Goal: Task Accomplishment & Management: Complete application form

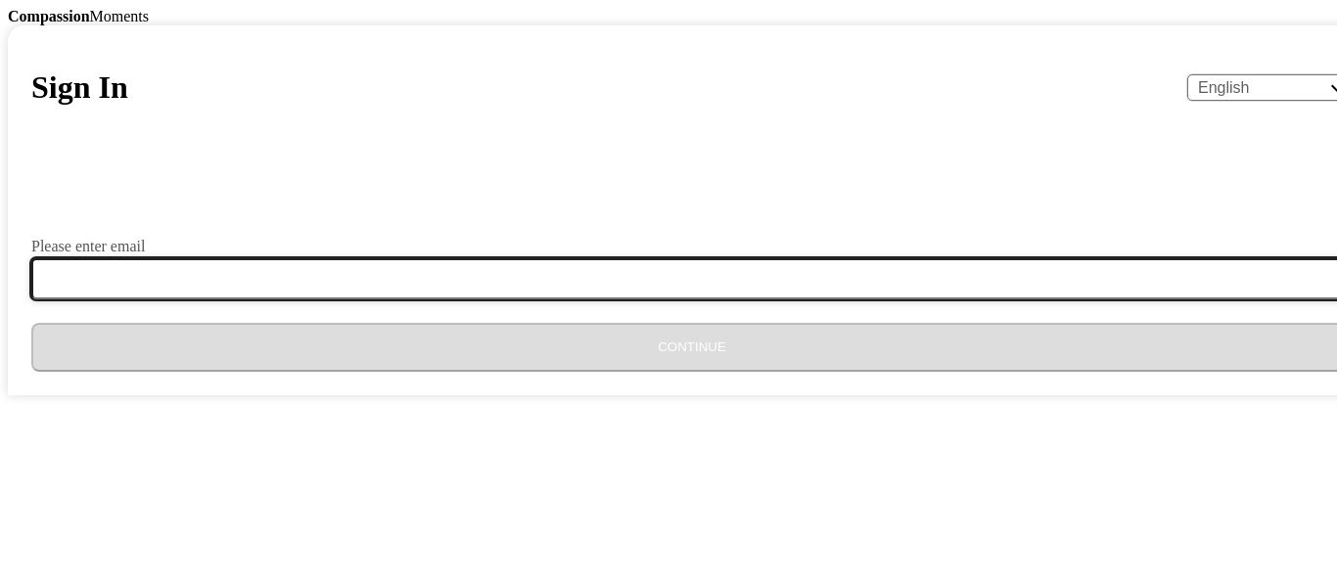
click at [583, 300] on input "Please enter email" at bounding box center [703, 278] width 1345 height 41
type input "[EMAIL_ADDRESS][DOMAIN_NAME]"
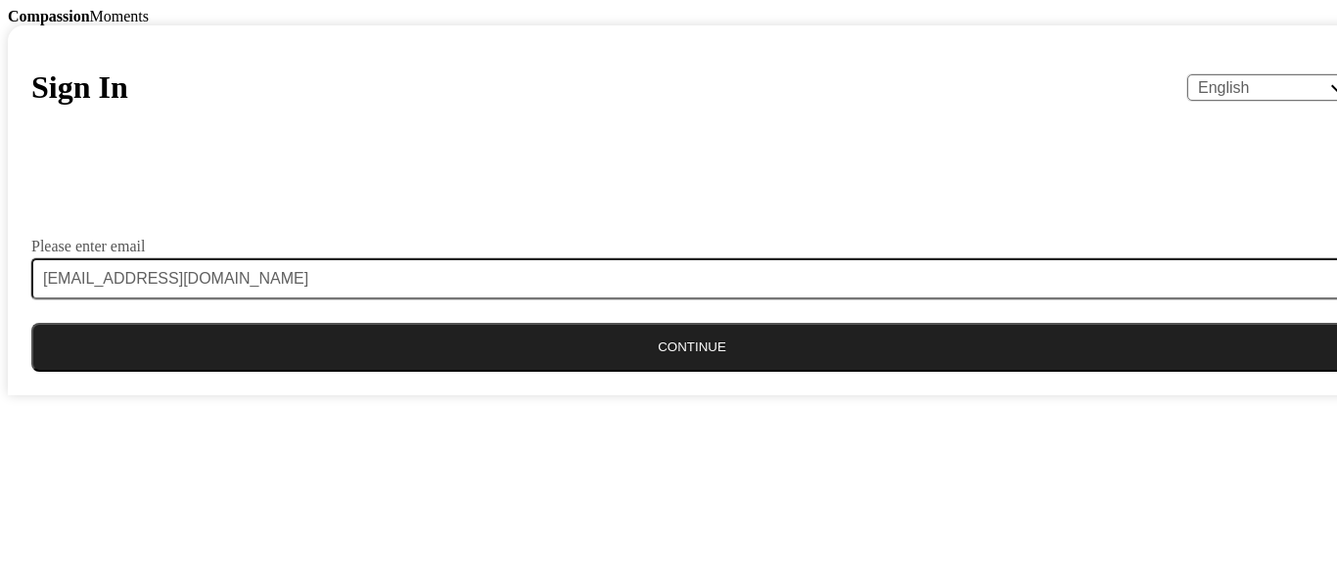
click at [658, 372] on button "Continue" at bounding box center [691, 347] width 1321 height 49
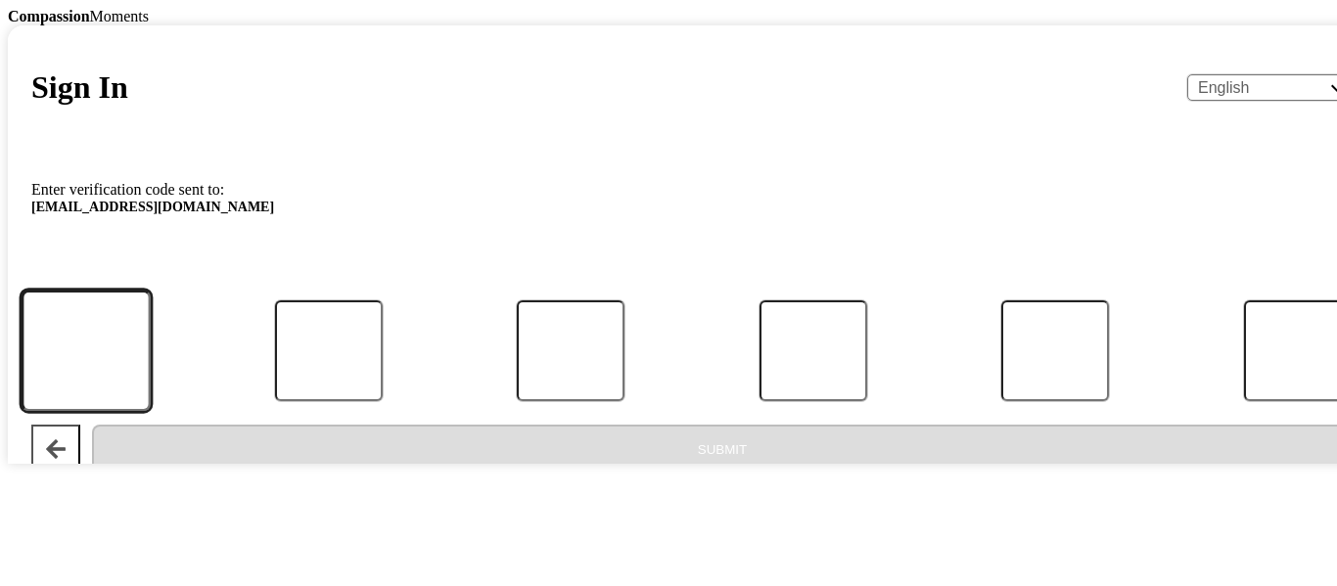
click at [151, 412] on input "Code" at bounding box center [86, 351] width 129 height 121
type input "3"
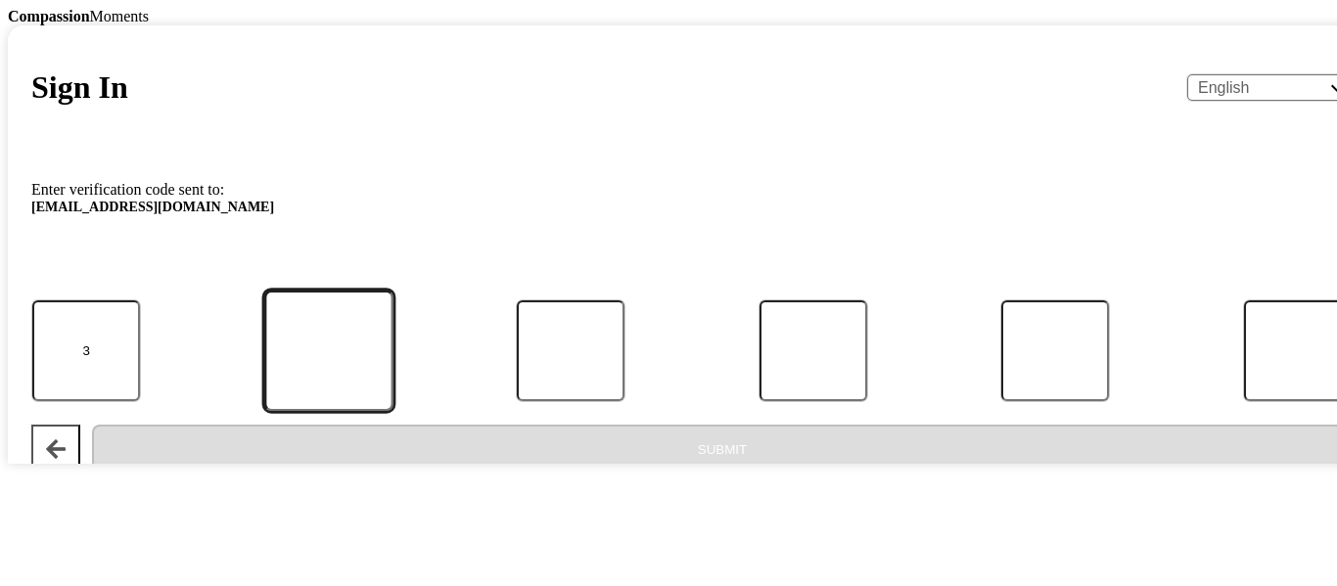
type input "1"
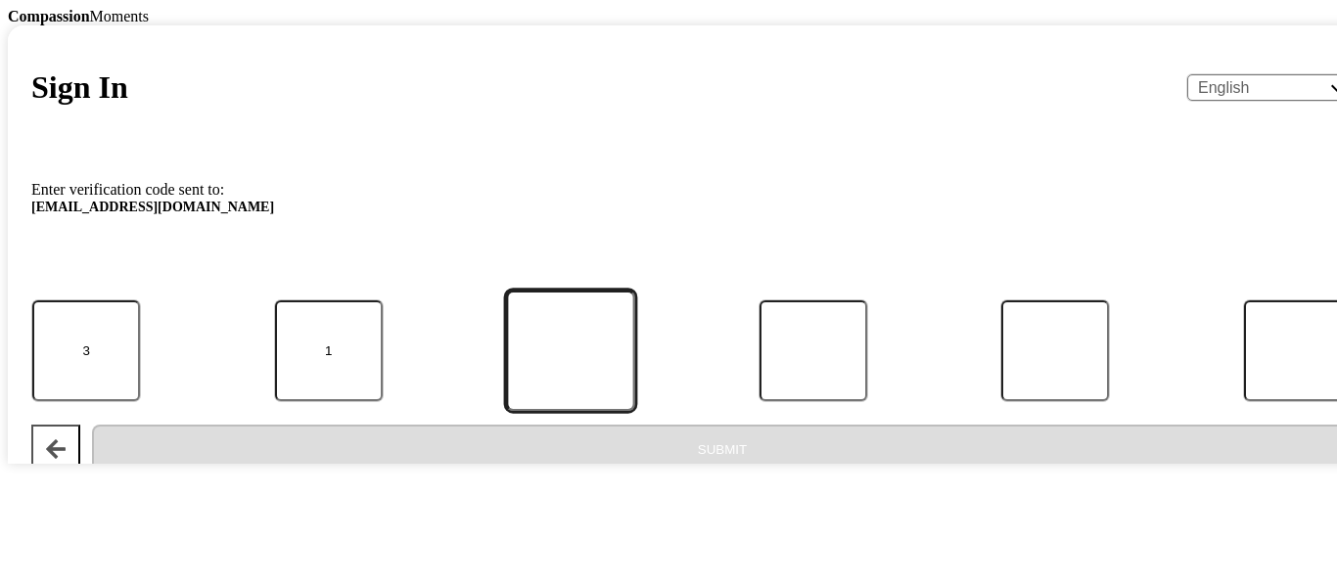
type input "1"
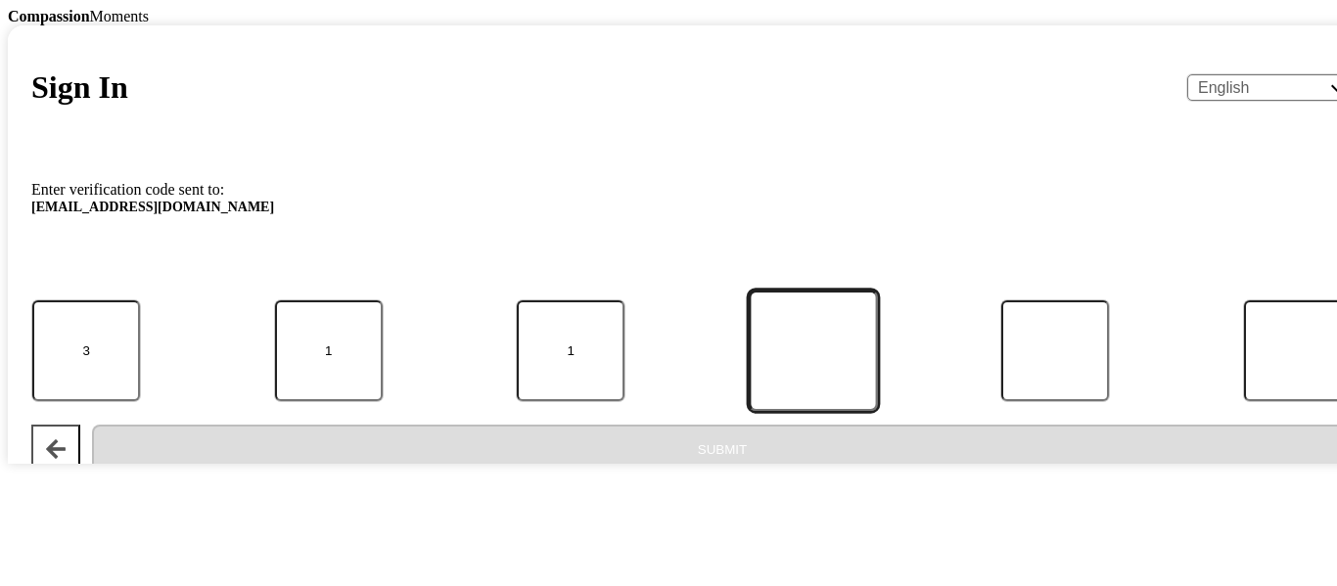
type input "0"
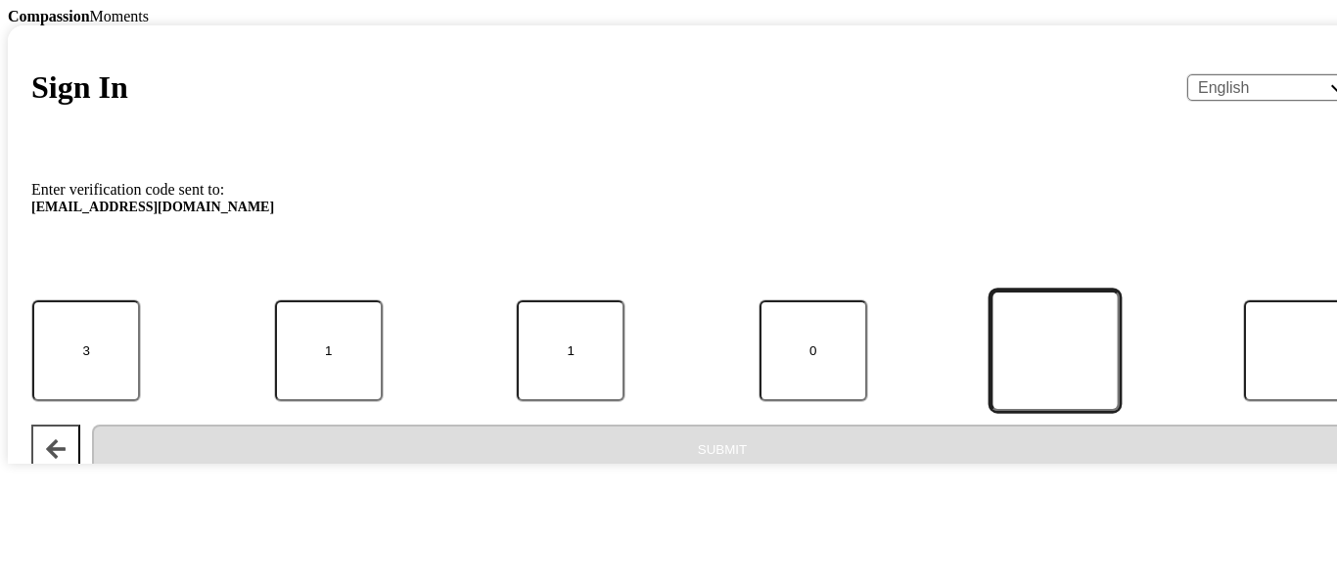
type input "2"
click at [991, 412] on input "2" at bounding box center [1055, 351] width 129 height 121
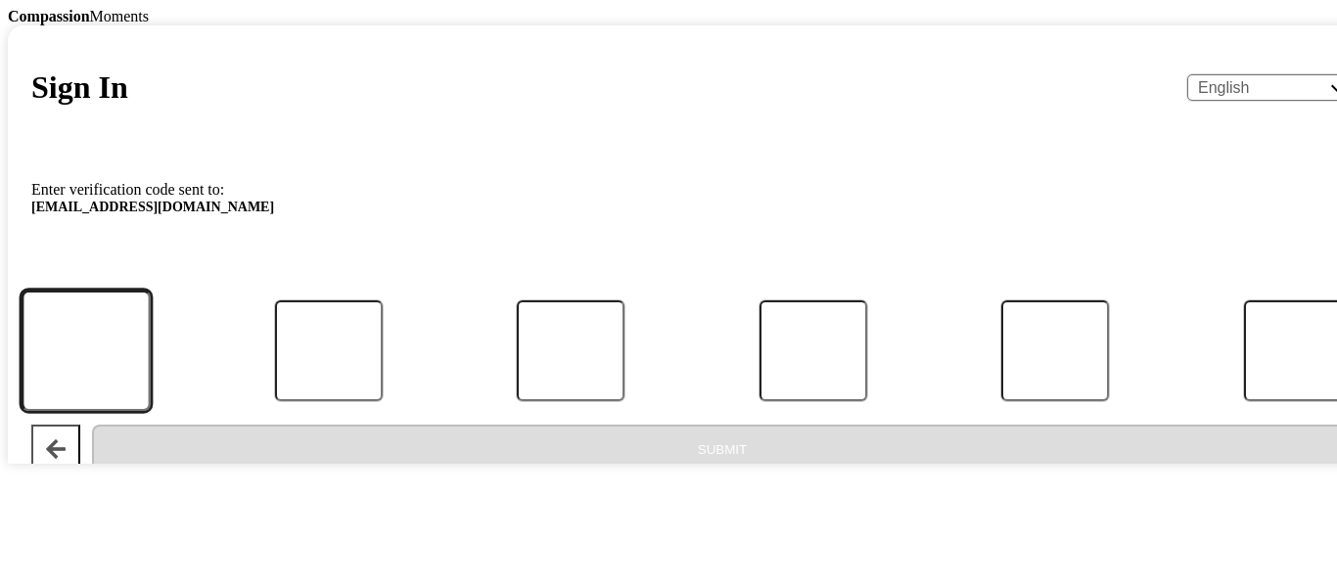
type input "5"
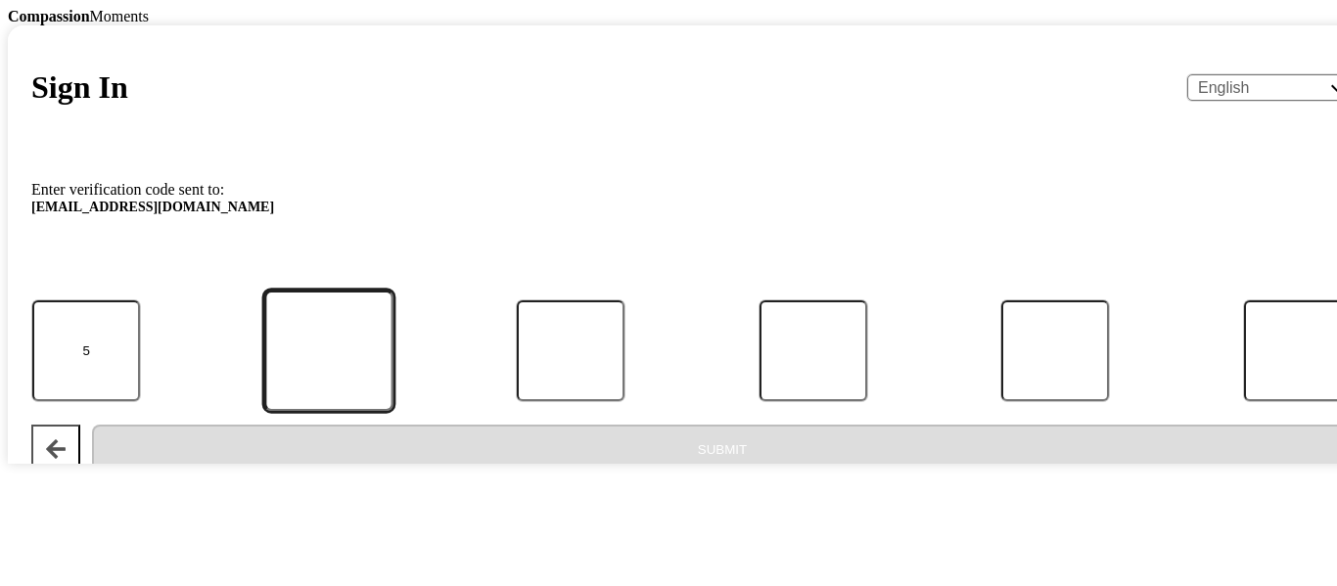
type input "4"
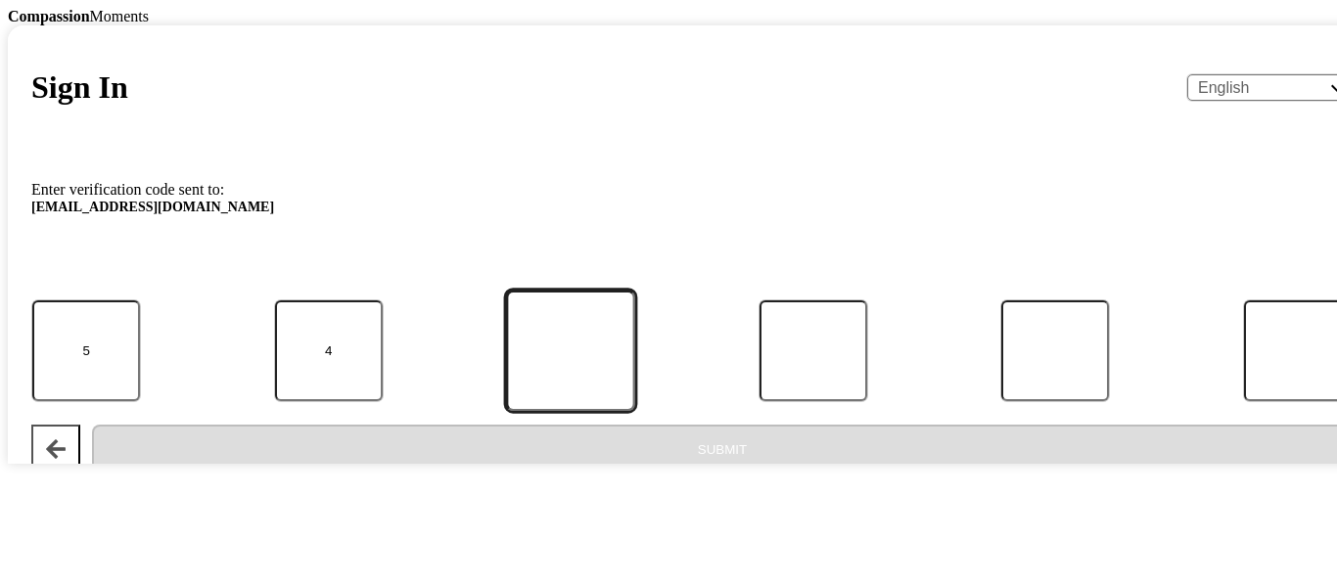
type input "9"
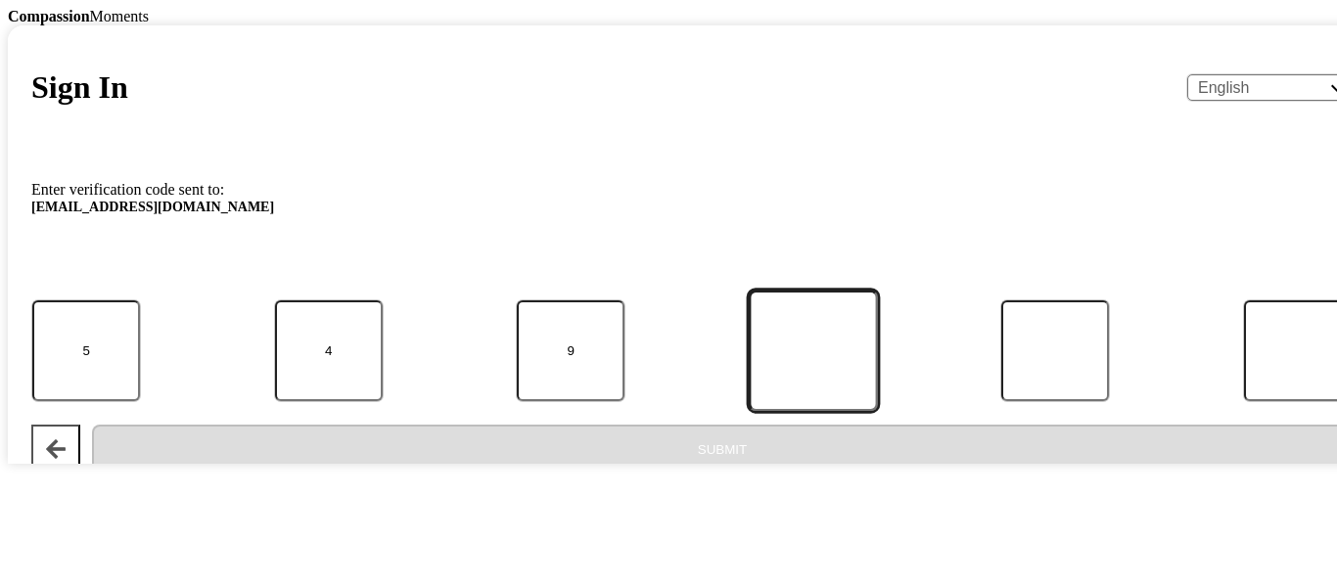
type input "4"
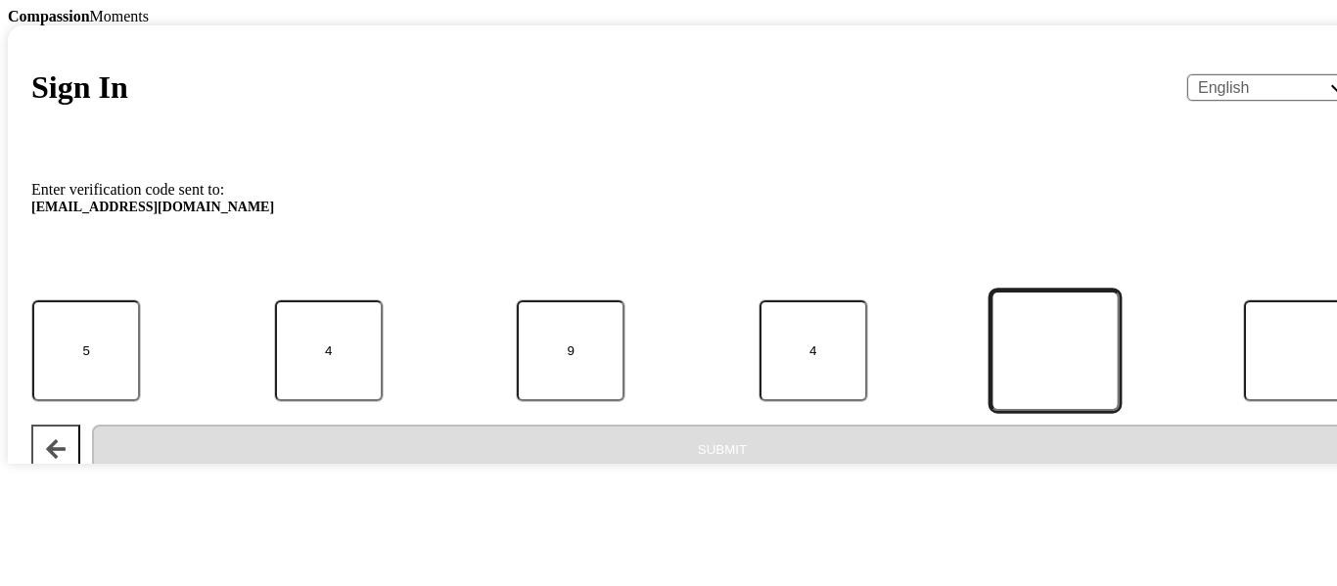
type input "7"
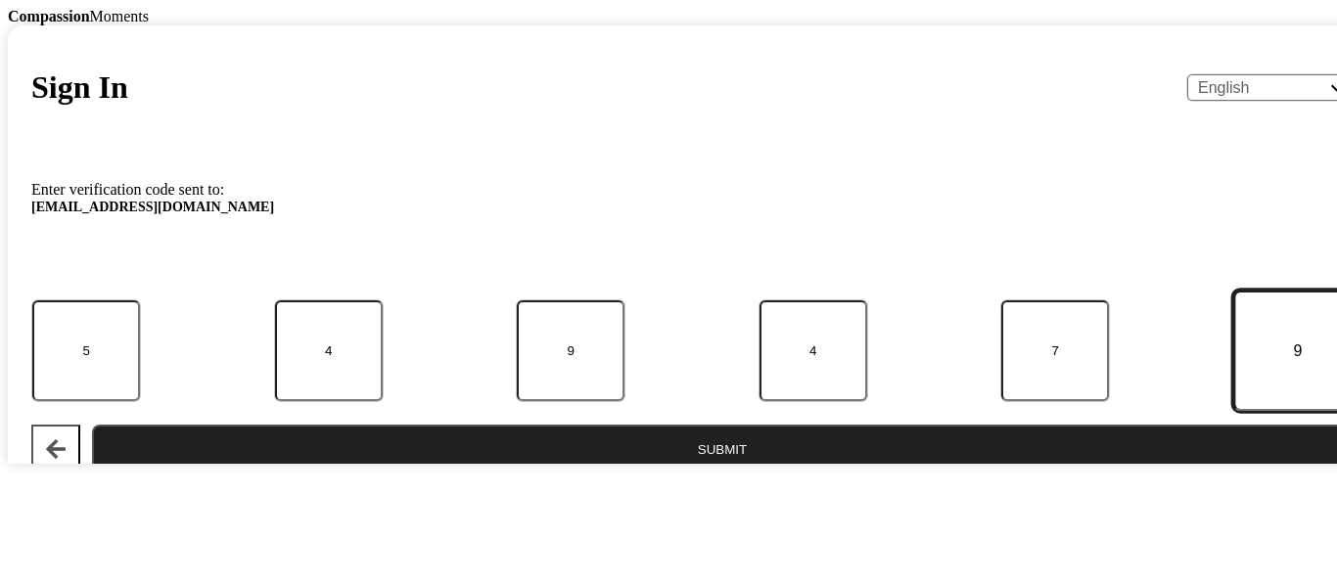
type input "9"
click at [703, 474] on button "Submit" at bounding box center [722, 449] width 1261 height 49
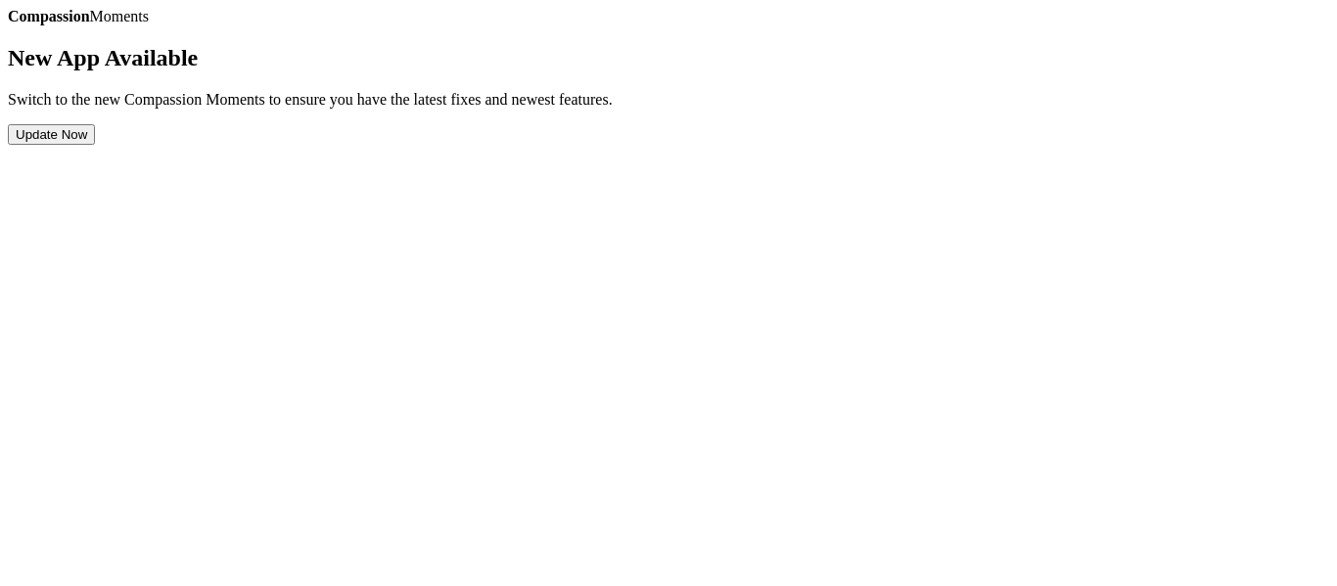
click at [95, 145] on button "Update Now" at bounding box center [51, 134] width 87 height 21
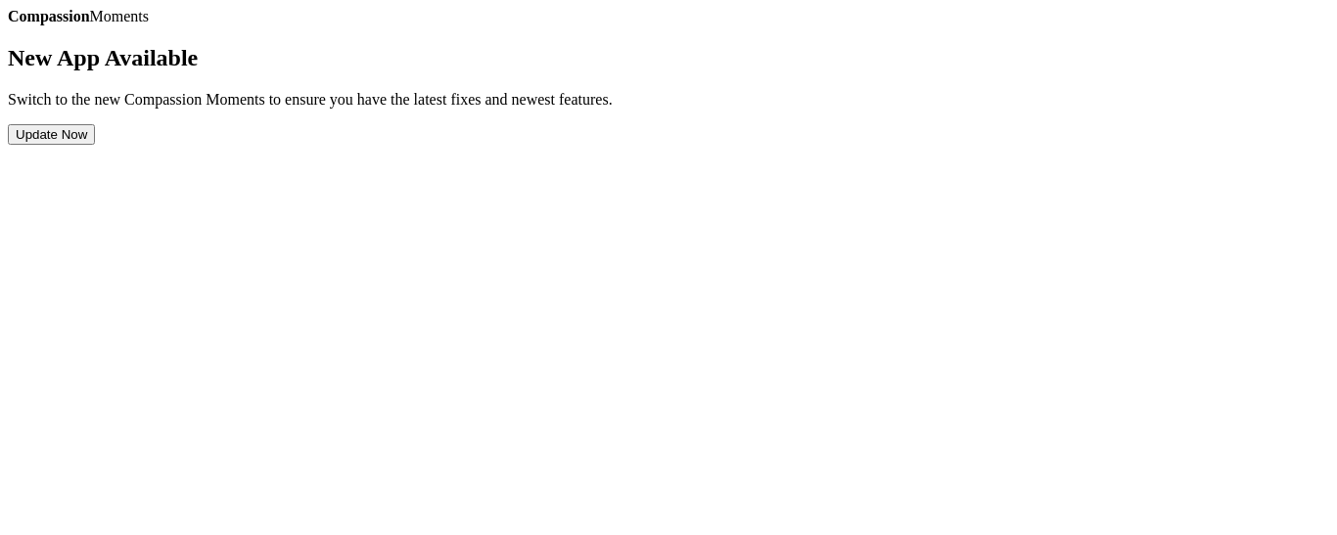
click at [95, 145] on button "Update Now" at bounding box center [51, 134] width 87 height 21
